Goal: Find contact information: Find contact information

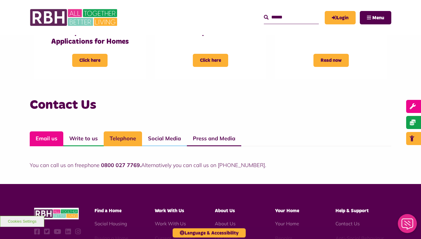
click at [42, 140] on link "Email us" at bounding box center [47, 138] width 34 height 15
